Goal: Task Accomplishment & Management: Use online tool/utility

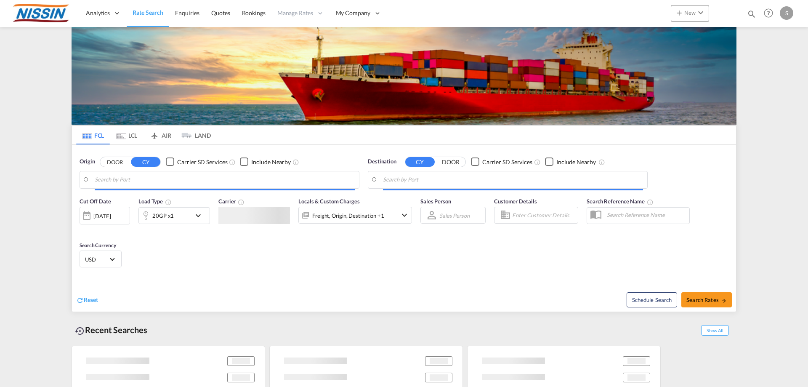
type input "[GEOGRAPHIC_DATA], [GEOGRAPHIC_DATA], USLAX"
type input "[GEOGRAPHIC_DATA], [GEOGRAPHIC_DATA]"
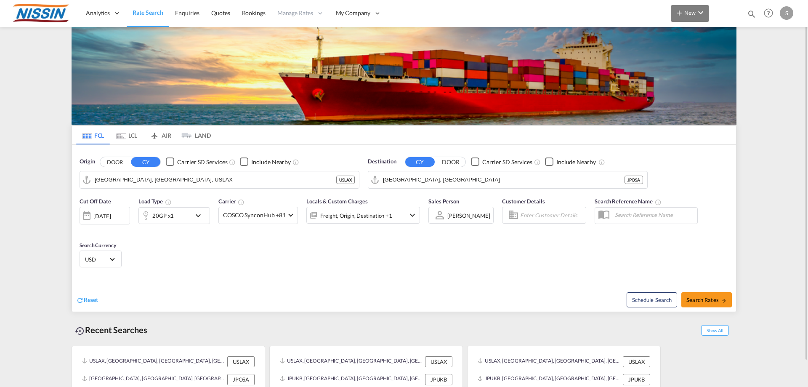
click at [684, 11] on span "New" at bounding box center [690, 12] width 32 height 7
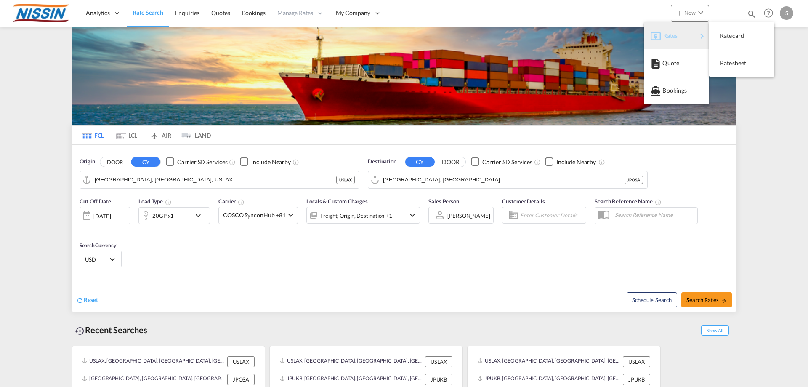
click at [673, 38] on span "Rates" at bounding box center [668, 35] width 10 height 17
click at [729, 65] on span "Ratesheet" at bounding box center [724, 63] width 9 height 17
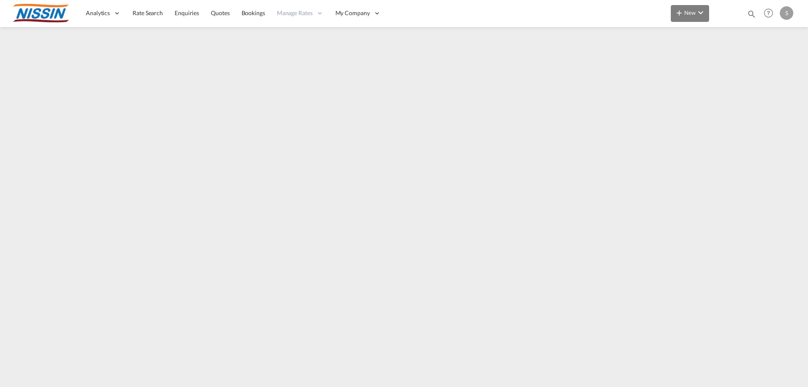
click at [697, 13] on md-icon "icon-chevron-down" at bounding box center [700, 13] width 10 height 10
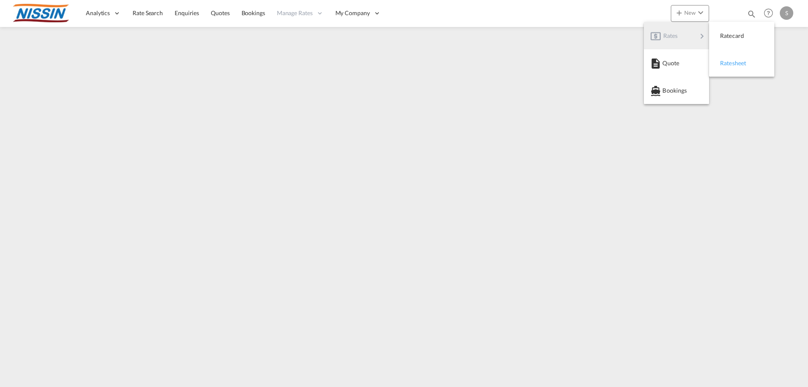
click at [729, 60] on span "Ratesheet" at bounding box center [724, 63] width 9 height 17
